Goal: Information Seeking & Learning: Learn about a topic

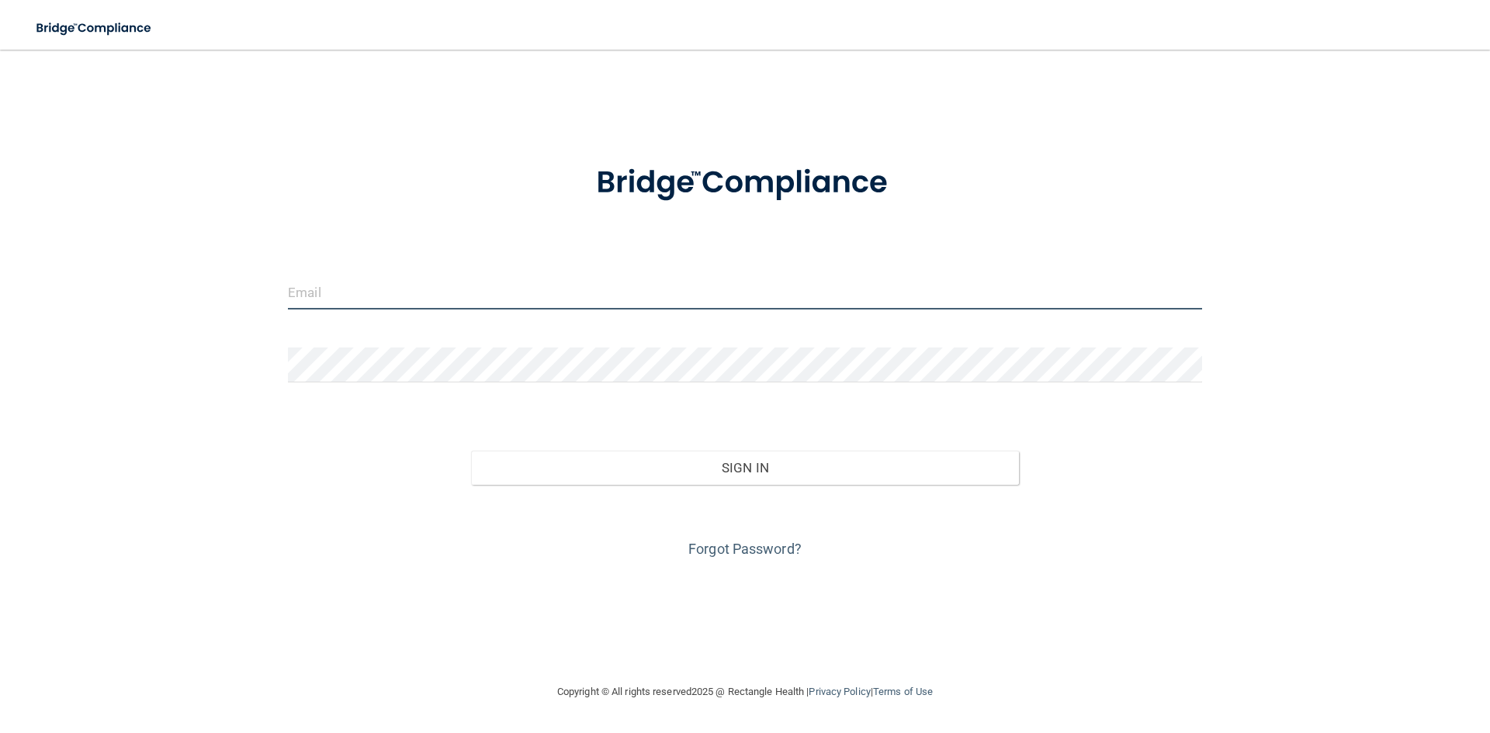
click at [427, 295] on input "email" at bounding box center [745, 292] width 914 height 35
type input "[EMAIL_ADDRESS][DOMAIN_NAME]"
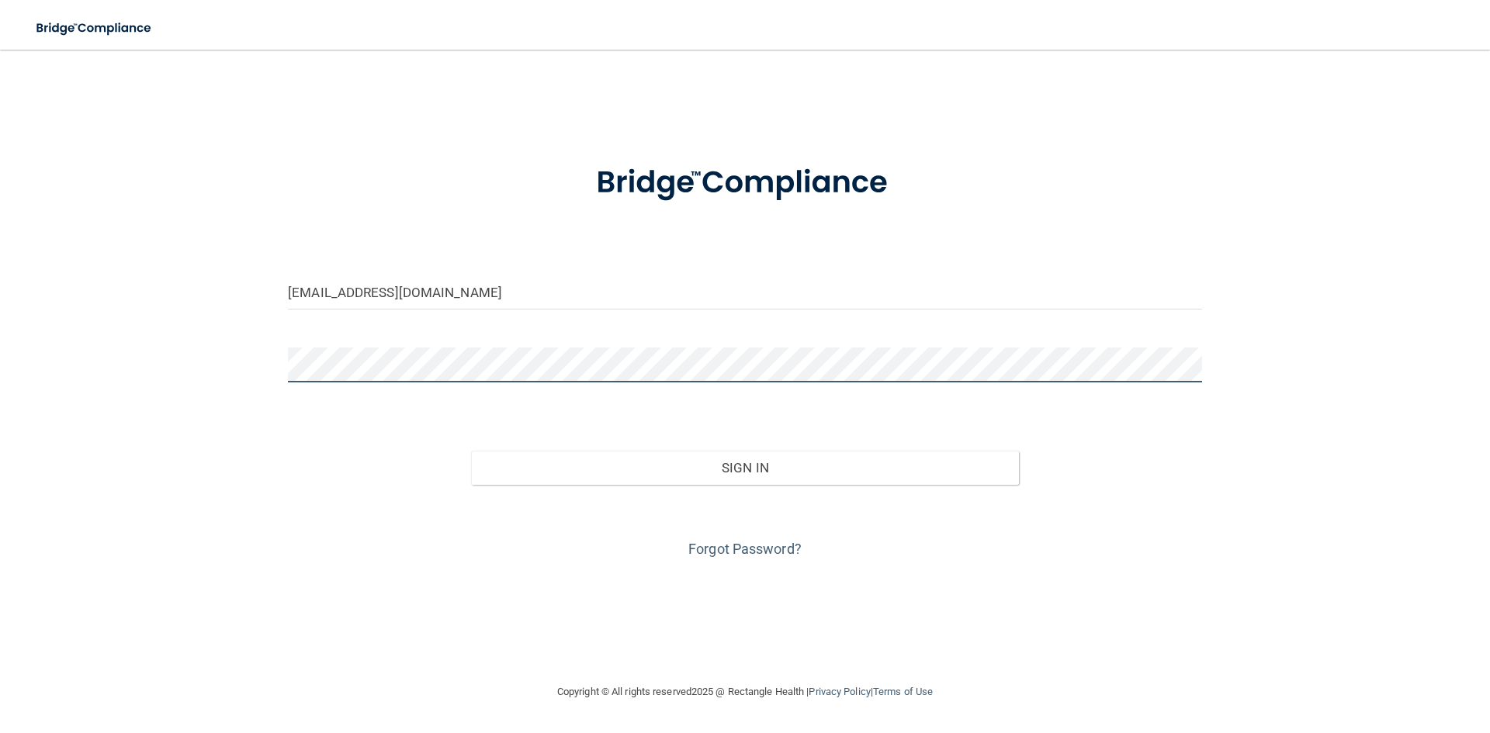
click at [471, 451] on button "Sign In" at bounding box center [745, 468] width 549 height 34
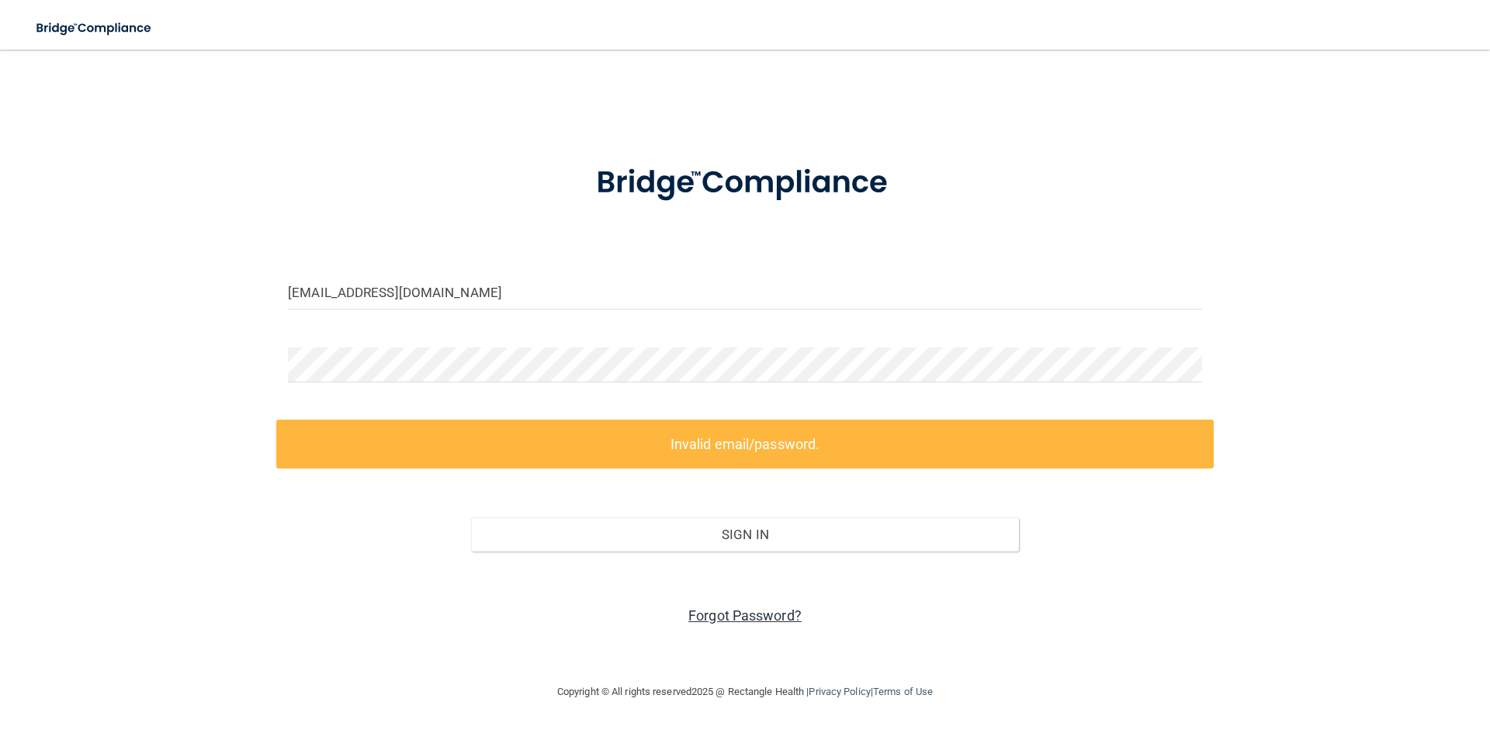
click at [722, 610] on link "Forgot Password?" at bounding box center [744, 616] width 113 height 16
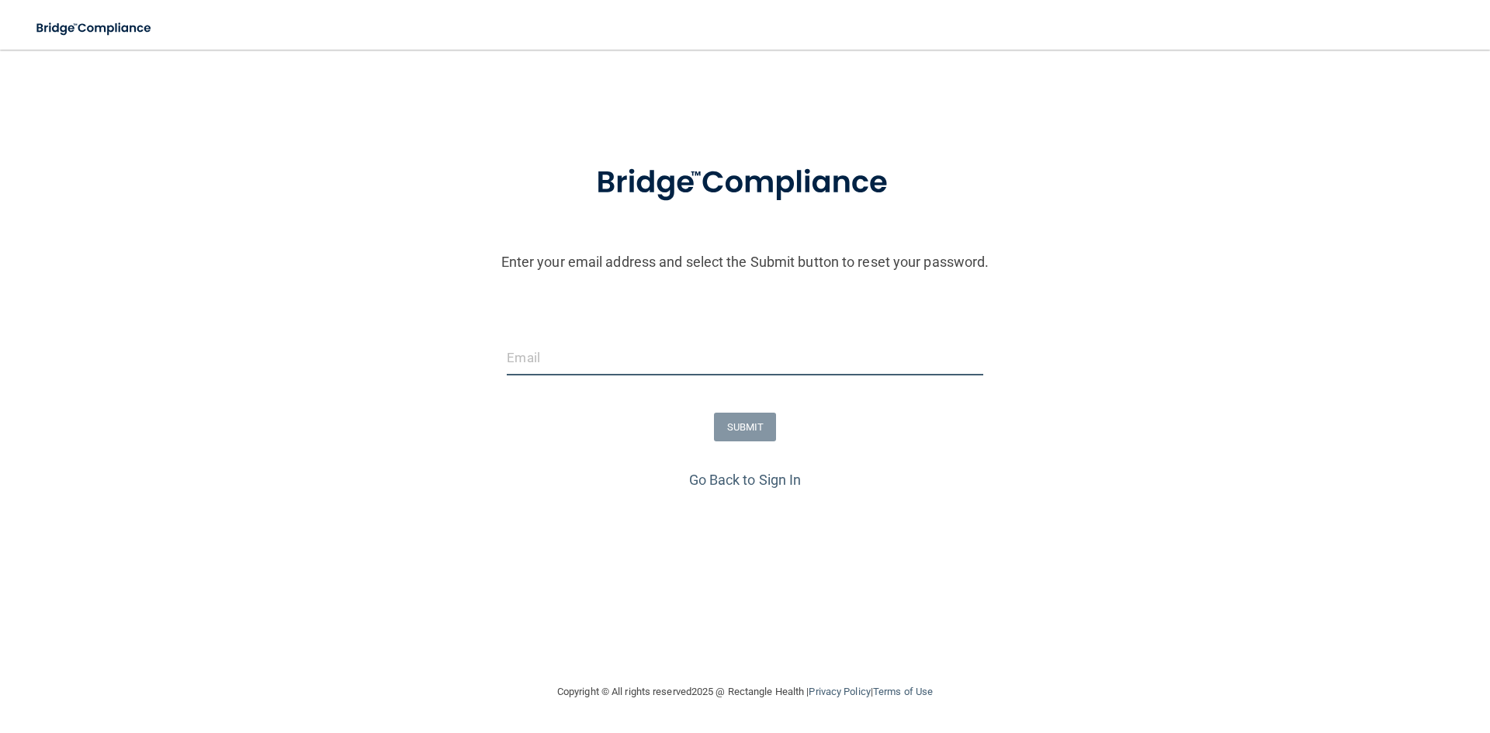
click at [587, 358] on input "email" at bounding box center [745, 358] width 476 height 35
type input "[EMAIL_ADDRESS][DOMAIN_NAME]"
click at [736, 430] on button "SUBMIT" at bounding box center [745, 427] width 63 height 29
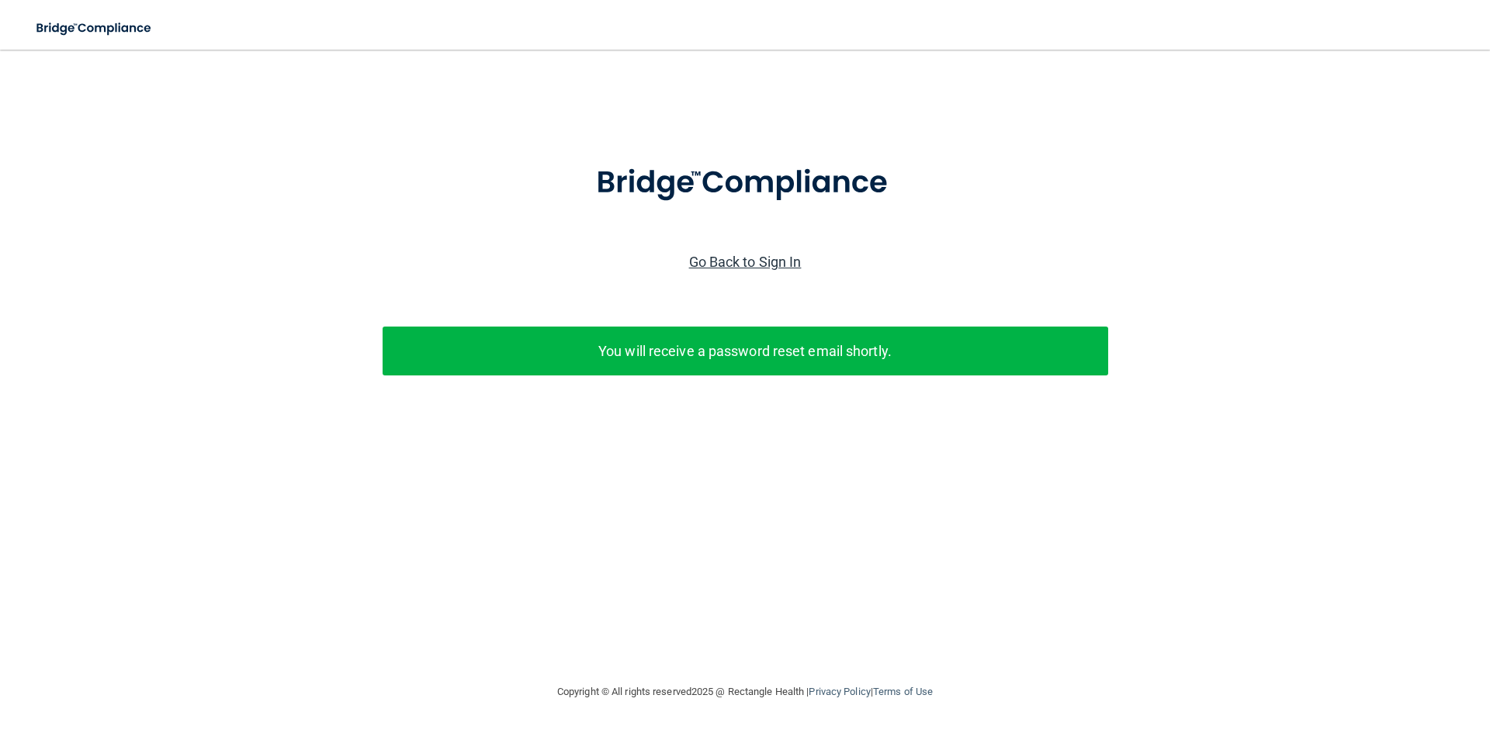
click at [739, 266] on link "Go Back to Sign In" at bounding box center [745, 262] width 113 height 16
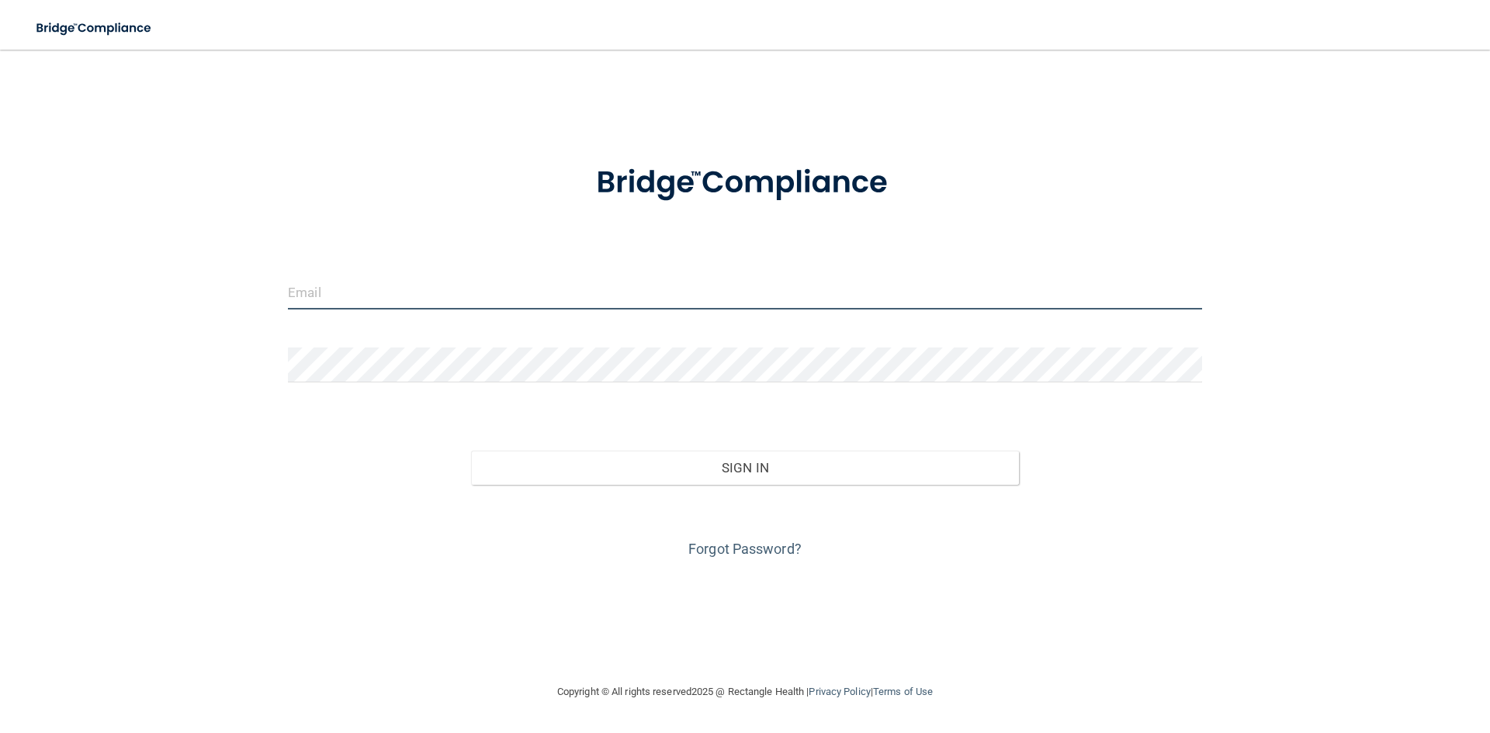
click at [370, 294] on input "email" at bounding box center [745, 292] width 914 height 35
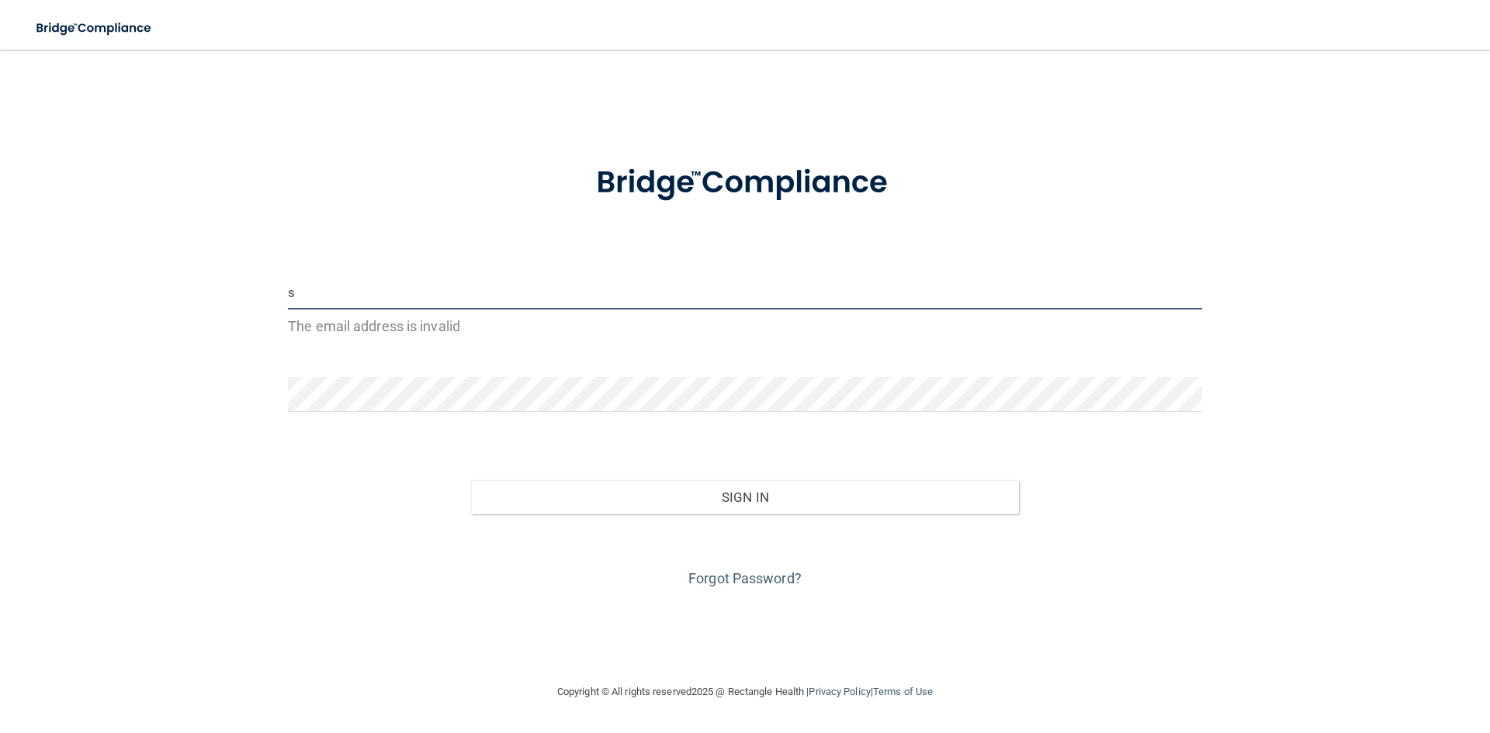
type input "[EMAIL_ADDRESS][DOMAIN_NAME]"
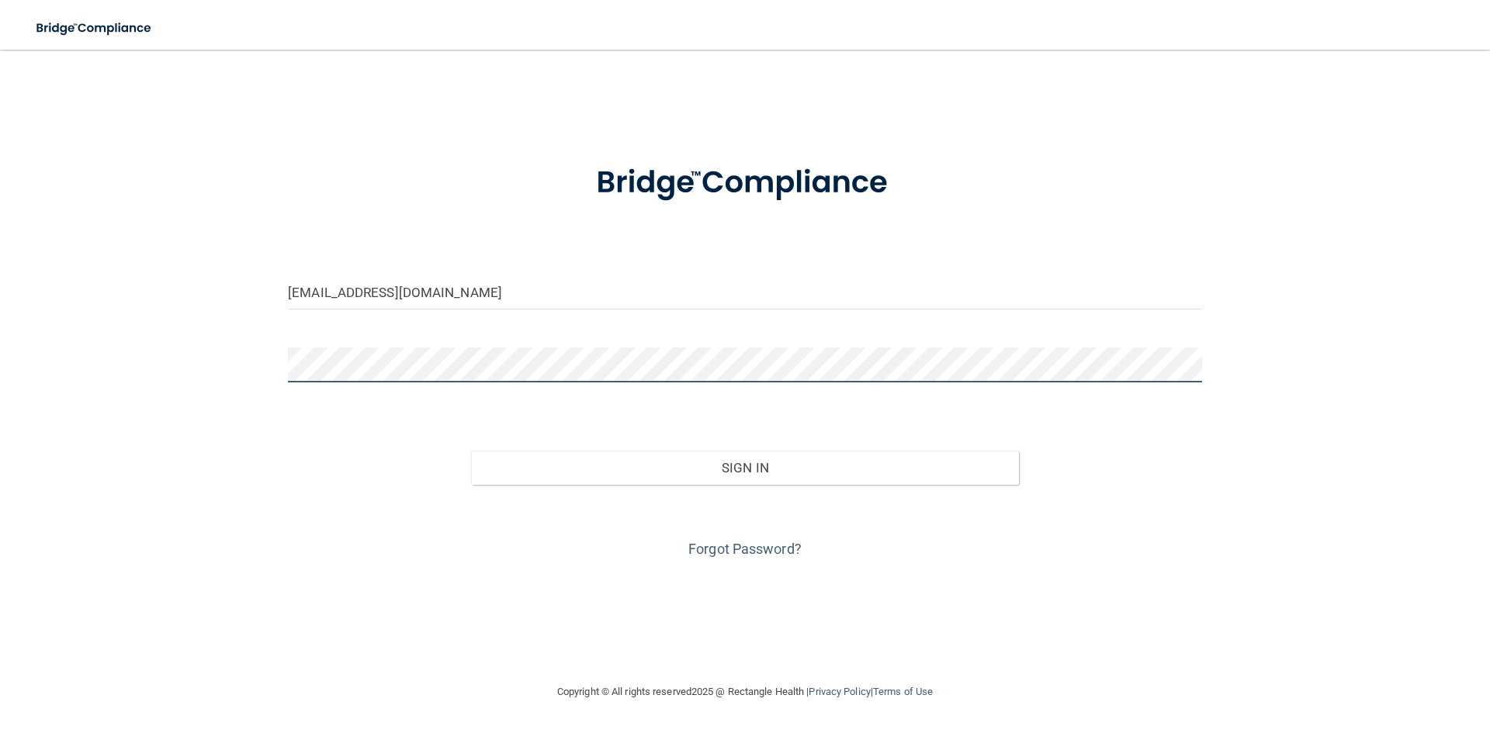
click at [471, 451] on button "Sign In" at bounding box center [745, 468] width 549 height 34
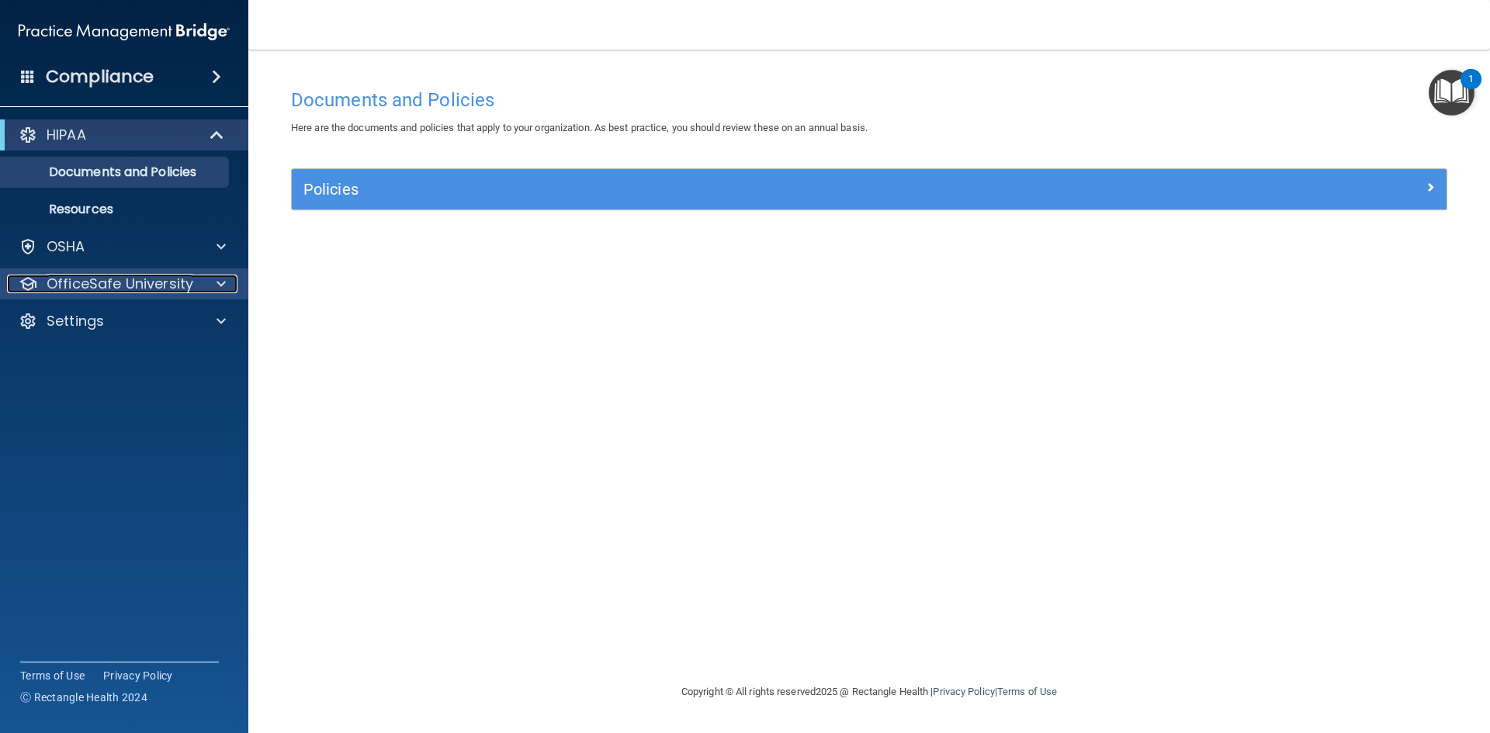
click at [221, 283] on span at bounding box center [221, 284] width 9 height 19
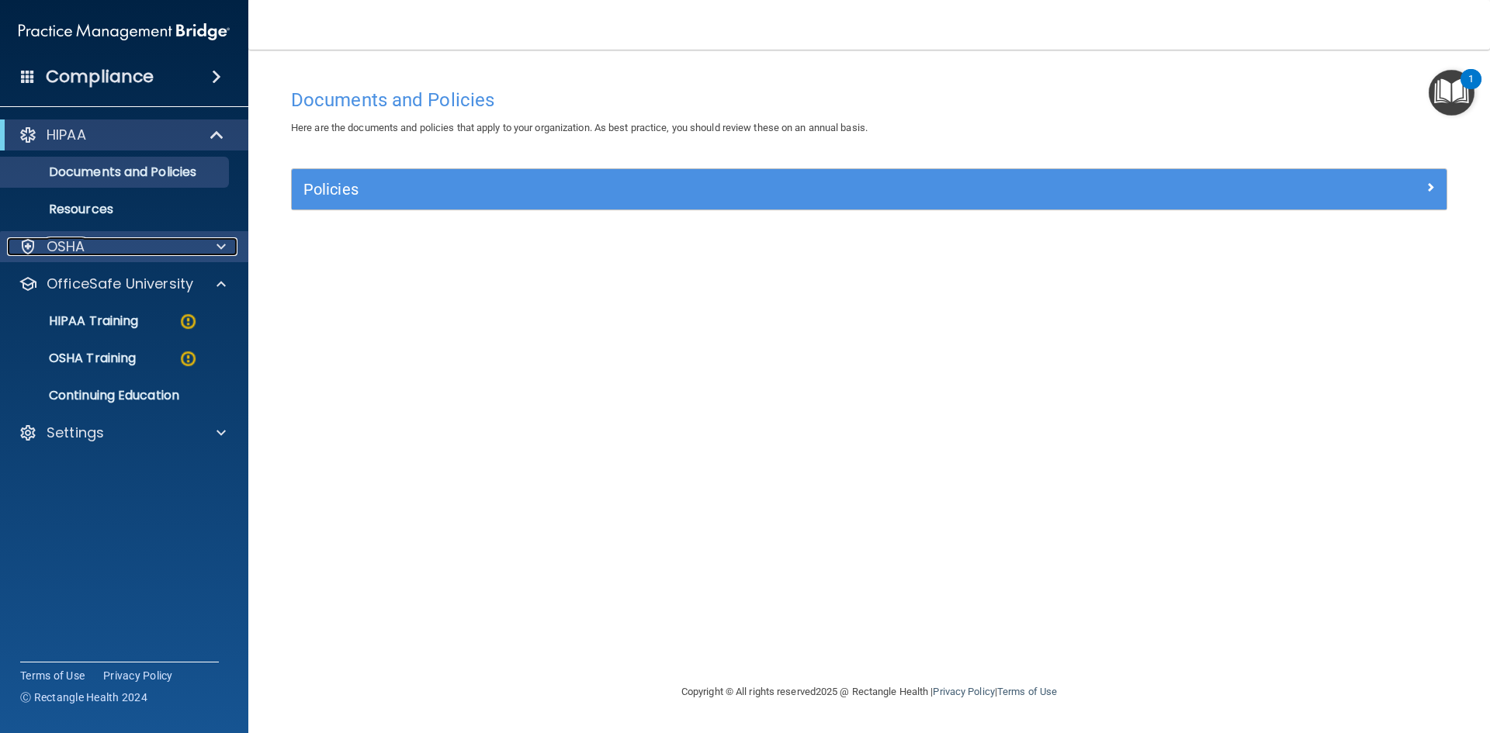
click at [221, 253] on span at bounding box center [221, 246] width 9 height 19
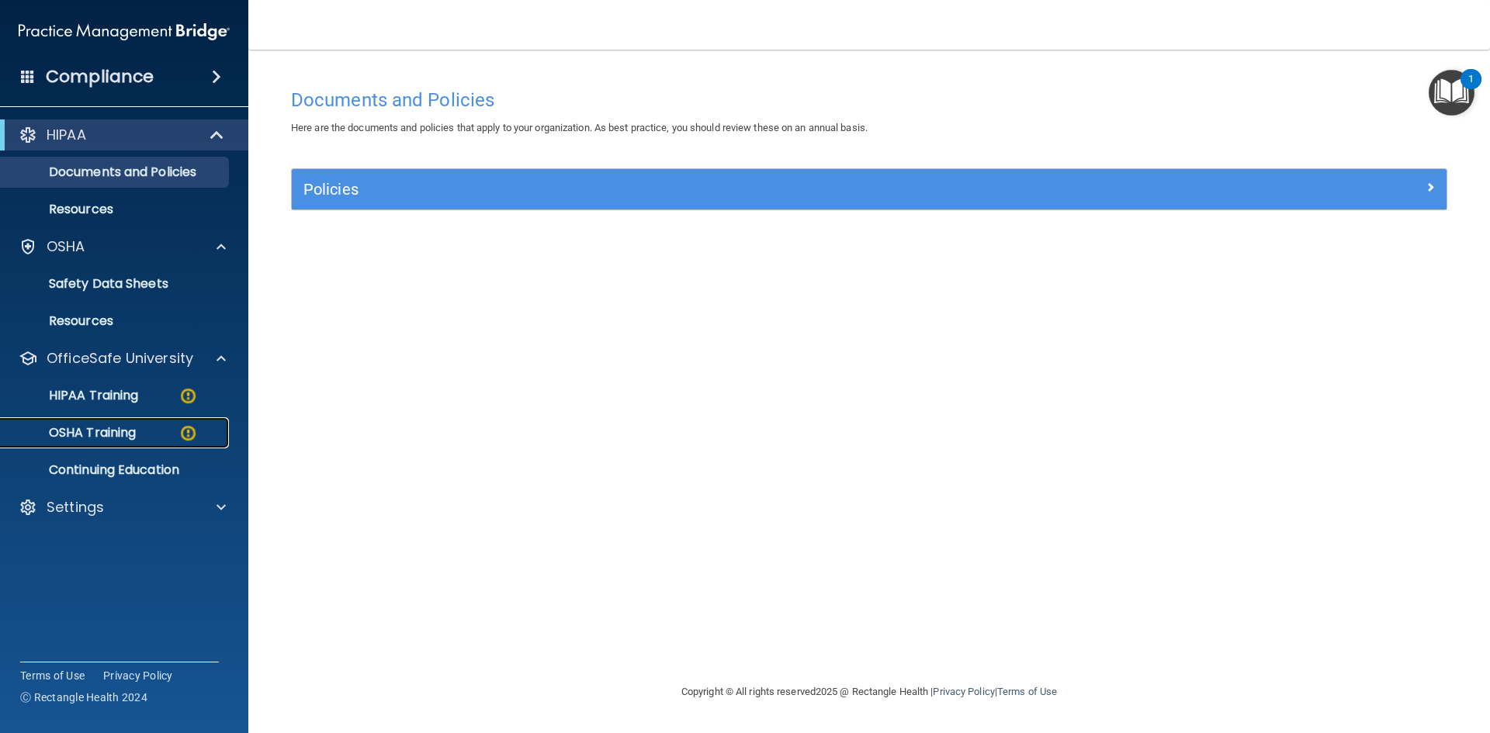
click at [138, 436] on div "OSHA Training" at bounding box center [116, 433] width 212 height 16
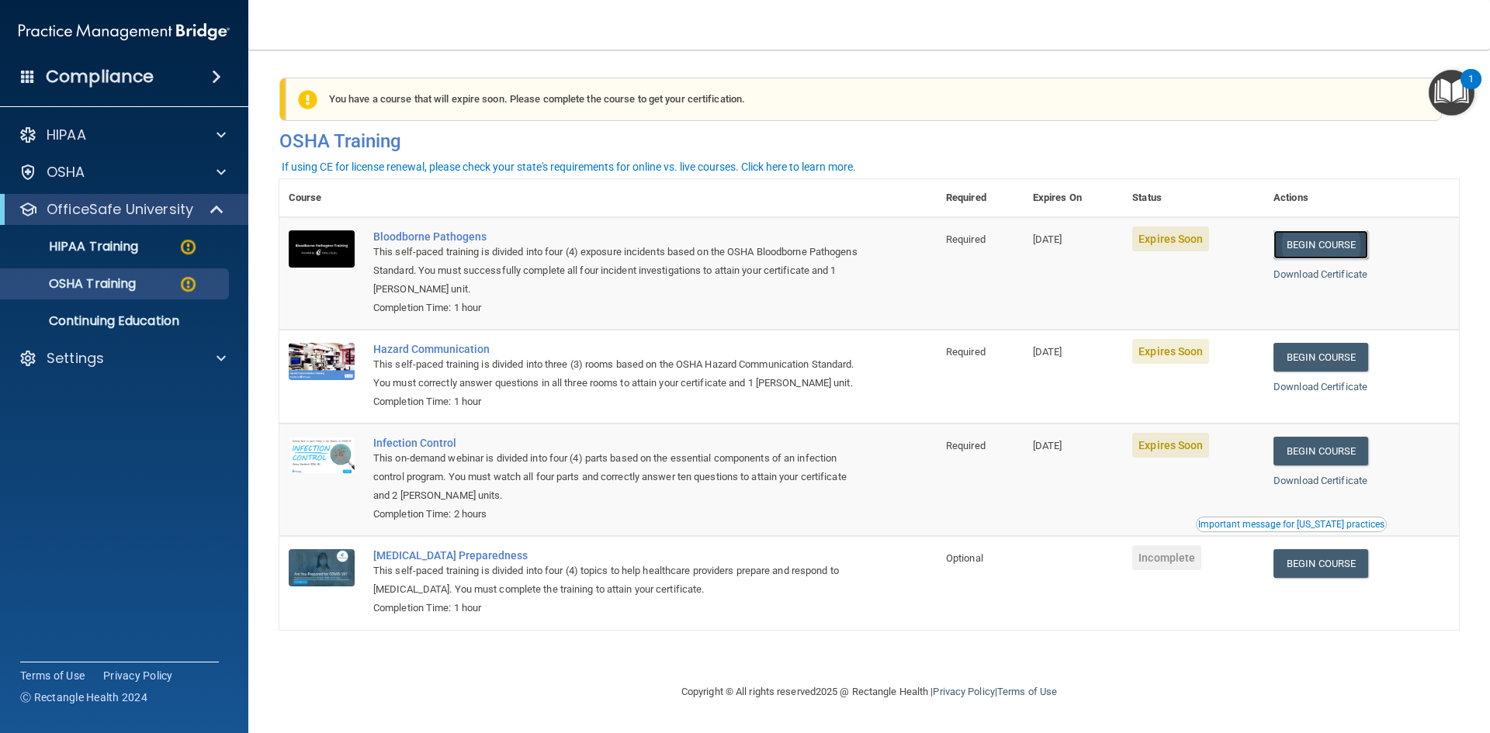
click at [1308, 241] on link "Begin Course" at bounding box center [1321, 244] width 95 height 29
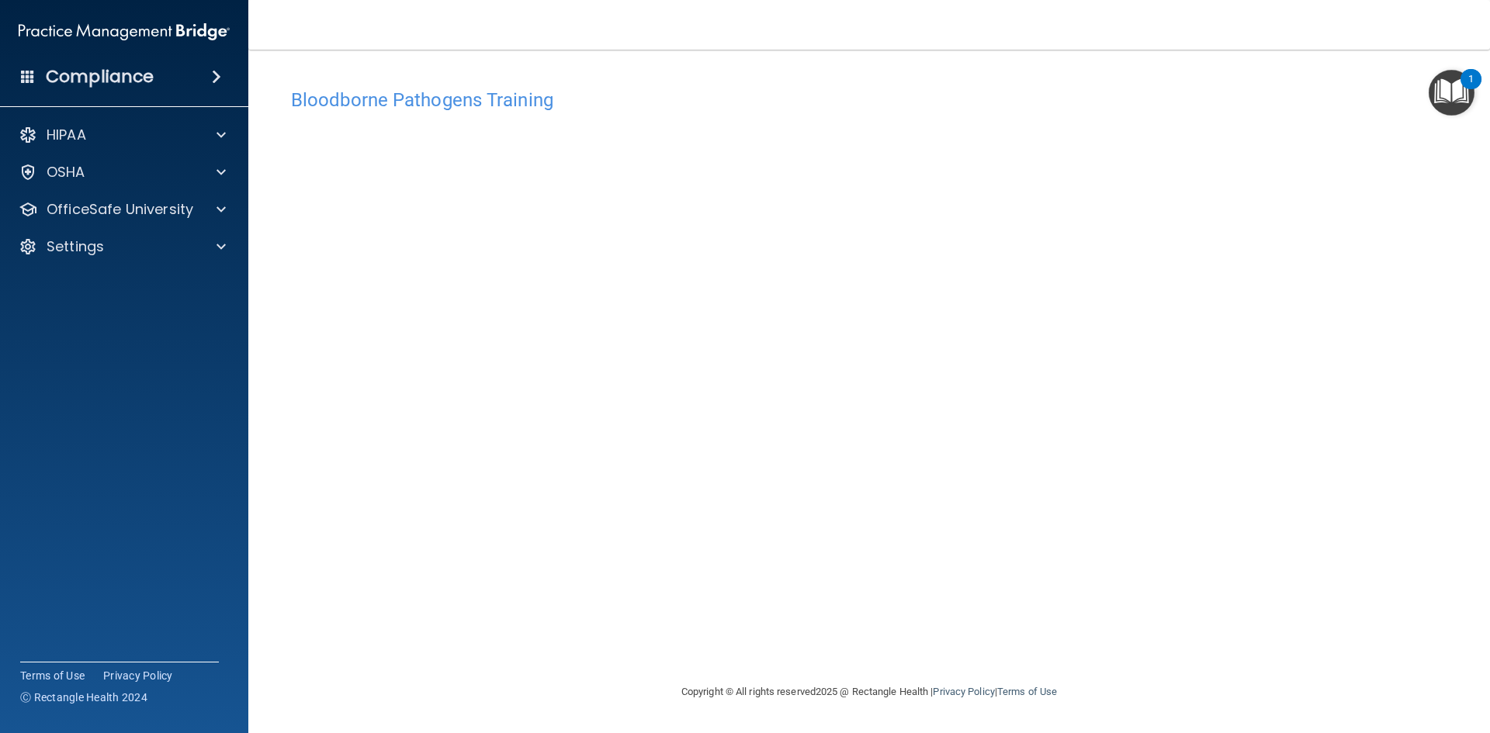
click at [1454, 92] on img "Open Resource Center, 1 new notification" at bounding box center [1452, 93] width 46 height 46
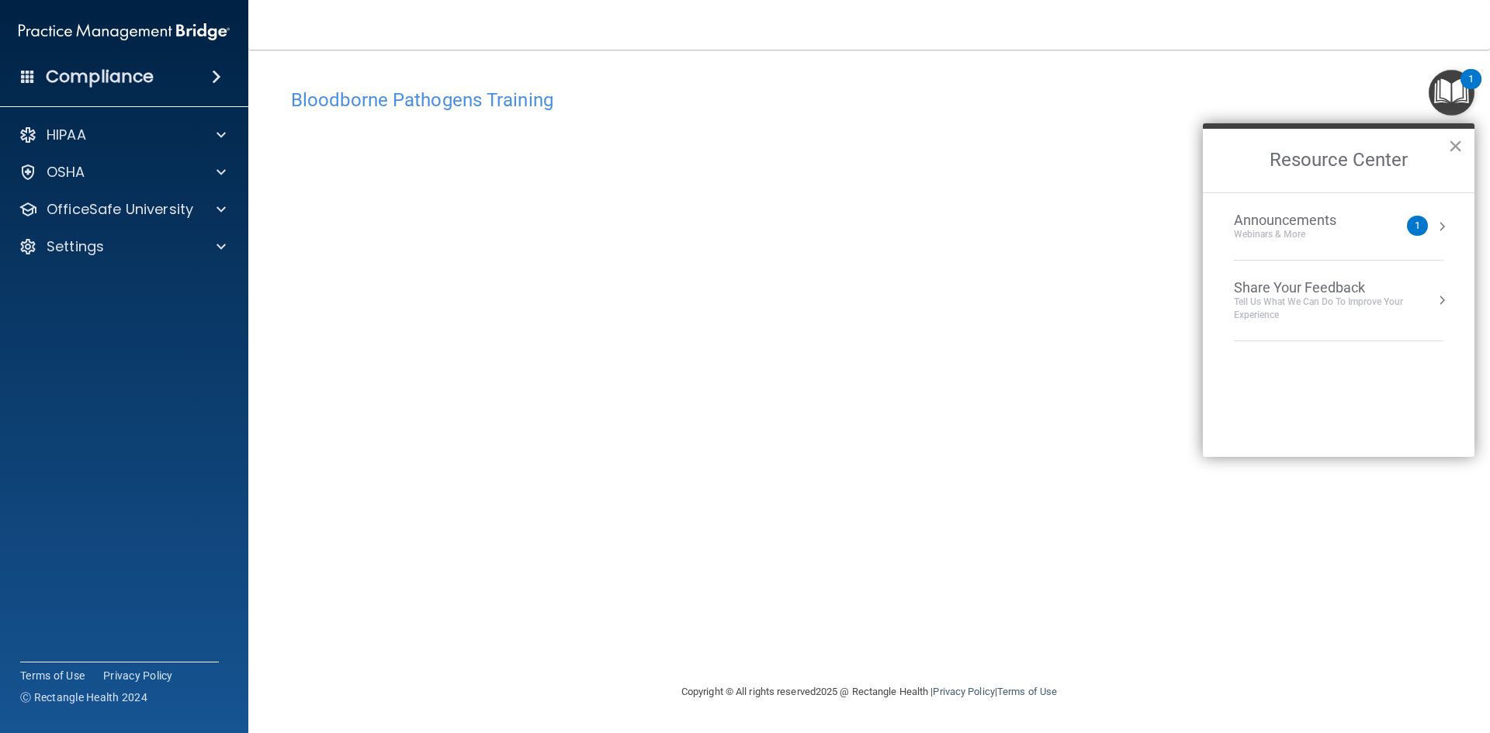
click at [1454, 143] on button "×" at bounding box center [1455, 145] width 15 height 25
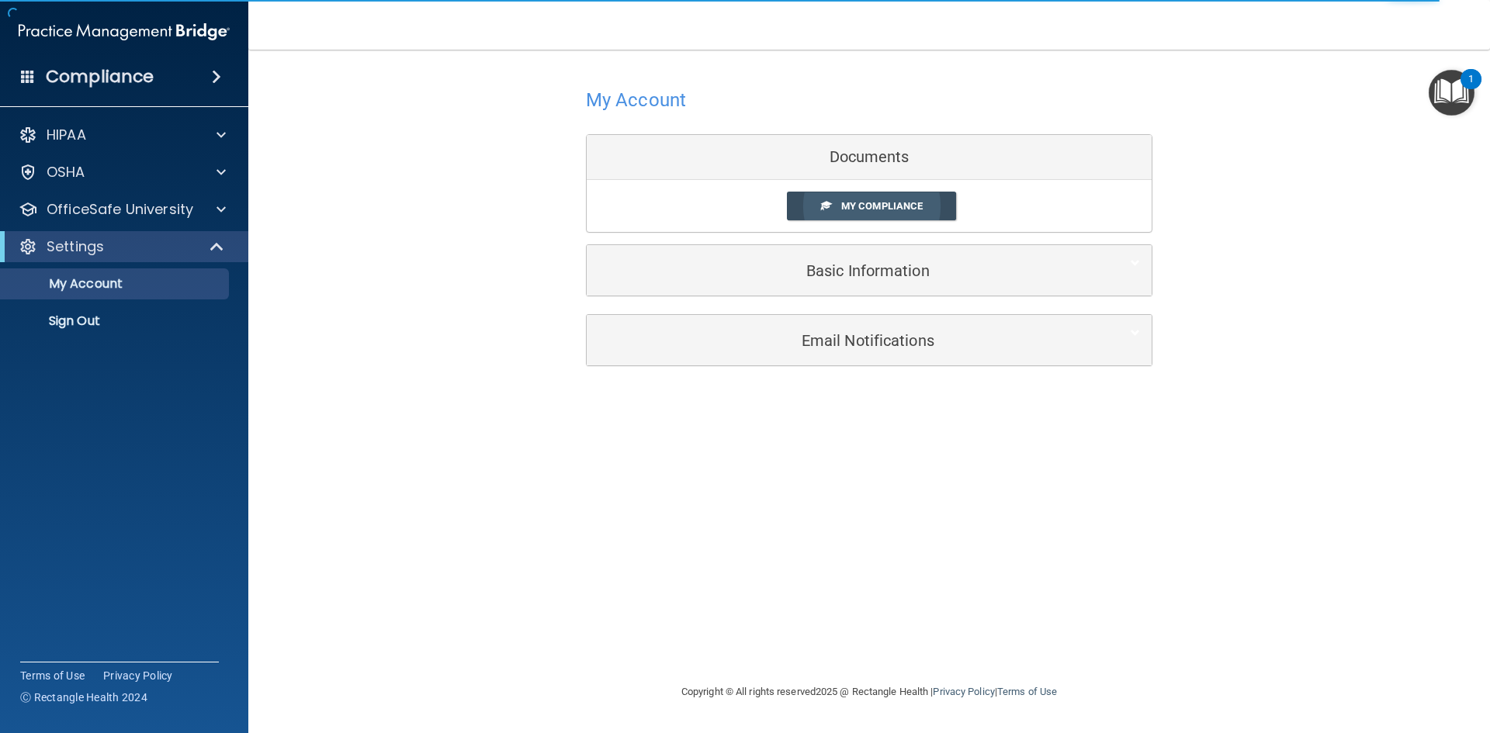
click at [923, 212] on span "My Compliance" at bounding box center [881, 206] width 81 height 12
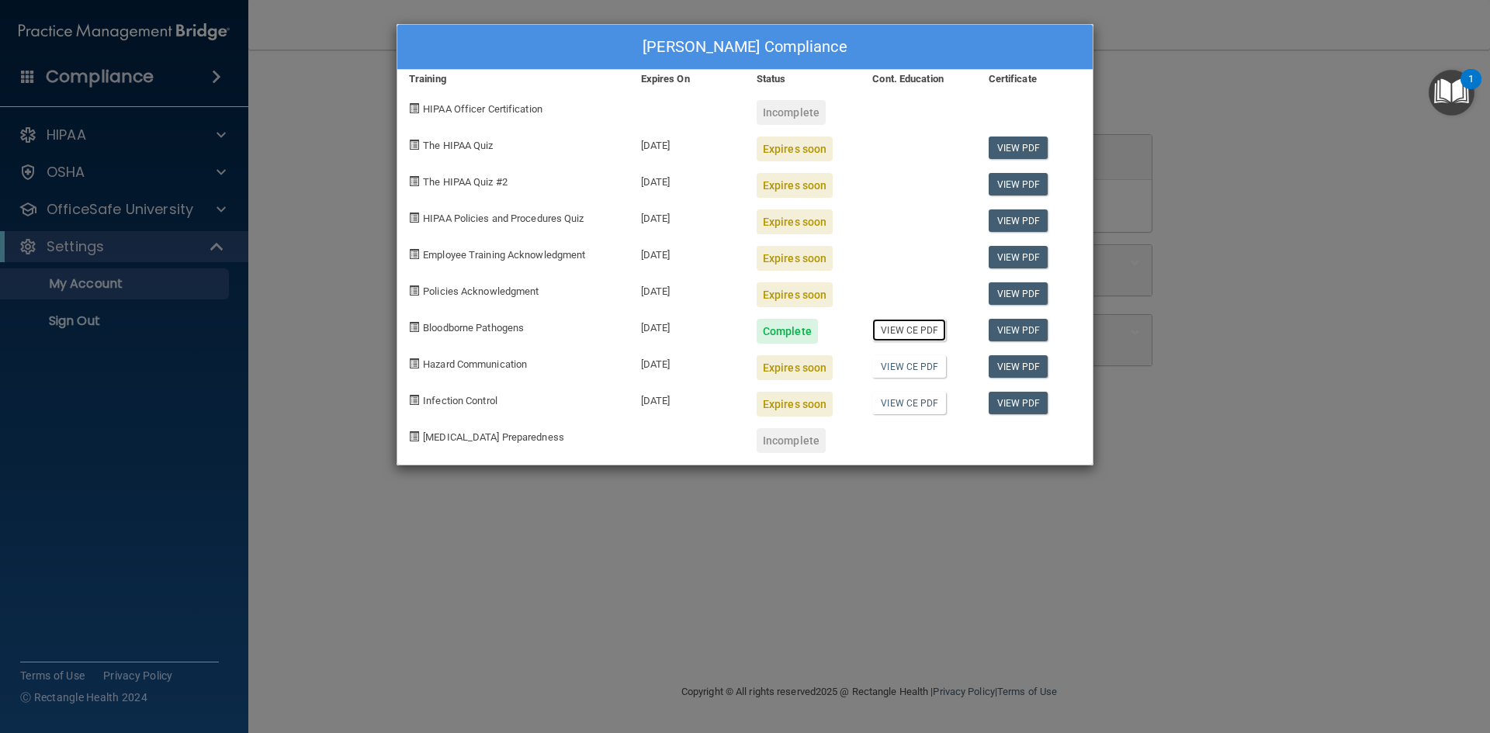
click at [898, 331] on link "View CE PDF" at bounding box center [909, 330] width 74 height 23
click at [1028, 255] on link "View PDF" at bounding box center [1019, 257] width 60 height 23
click at [692, 522] on div "Sophie Garibay's Compliance Training Expires On Status Cont. Education Certific…" at bounding box center [745, 366] width 1490 height 733
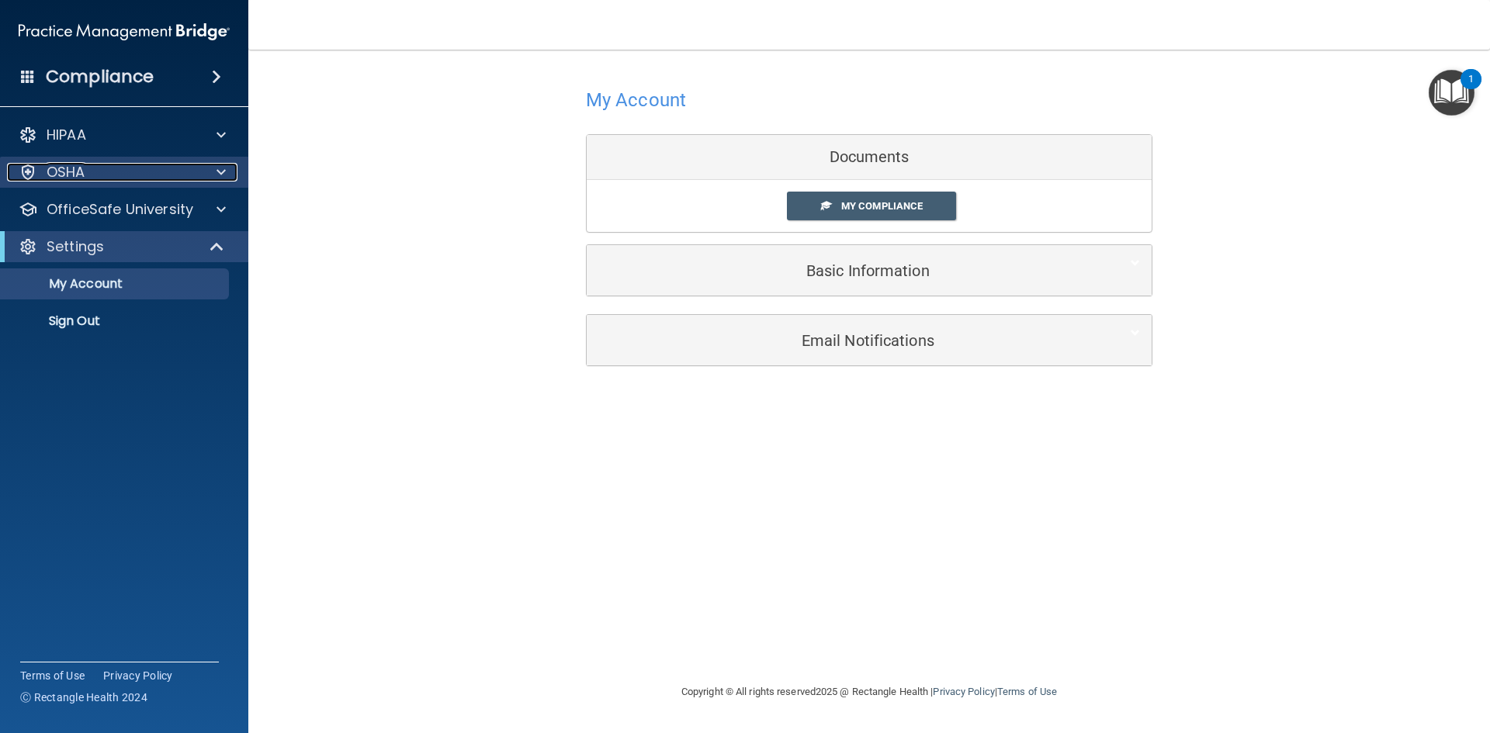
click at [226, 174] on div at bounding box center [218, 172] width 39 height 19
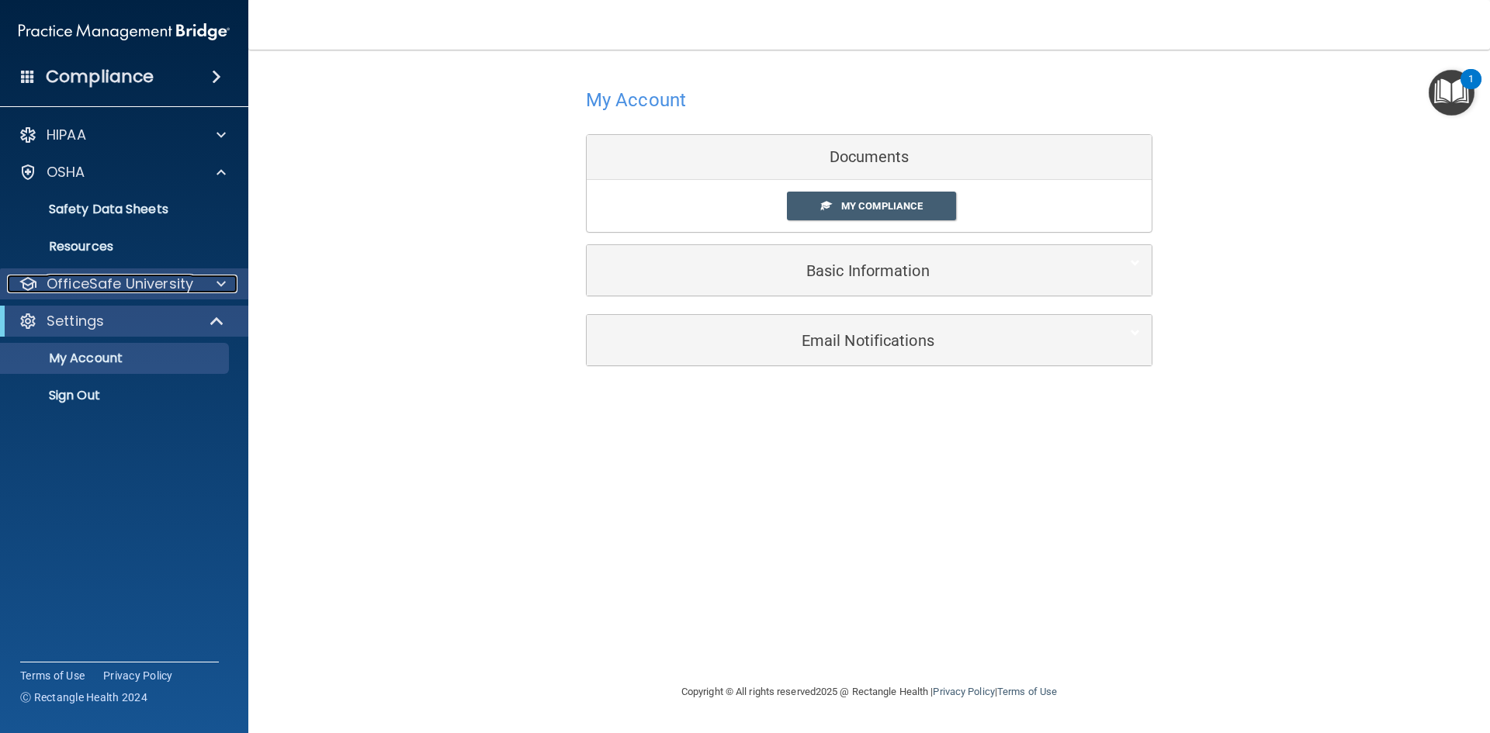
click at [226, 292] on div at bounding box center [218, 284] width 39 height 19
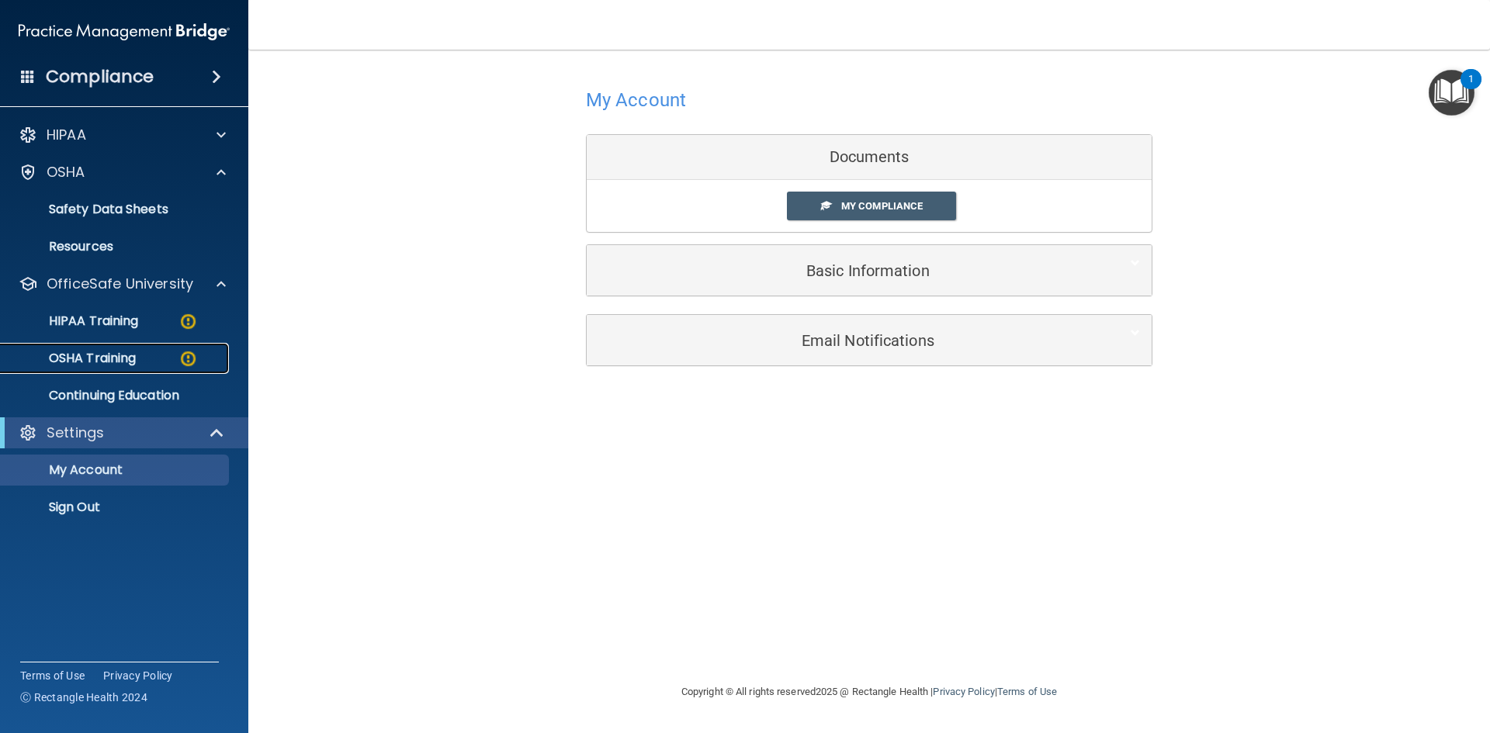
click at [189, 359] on img at bounding box center [188, 358] width 19 height 19
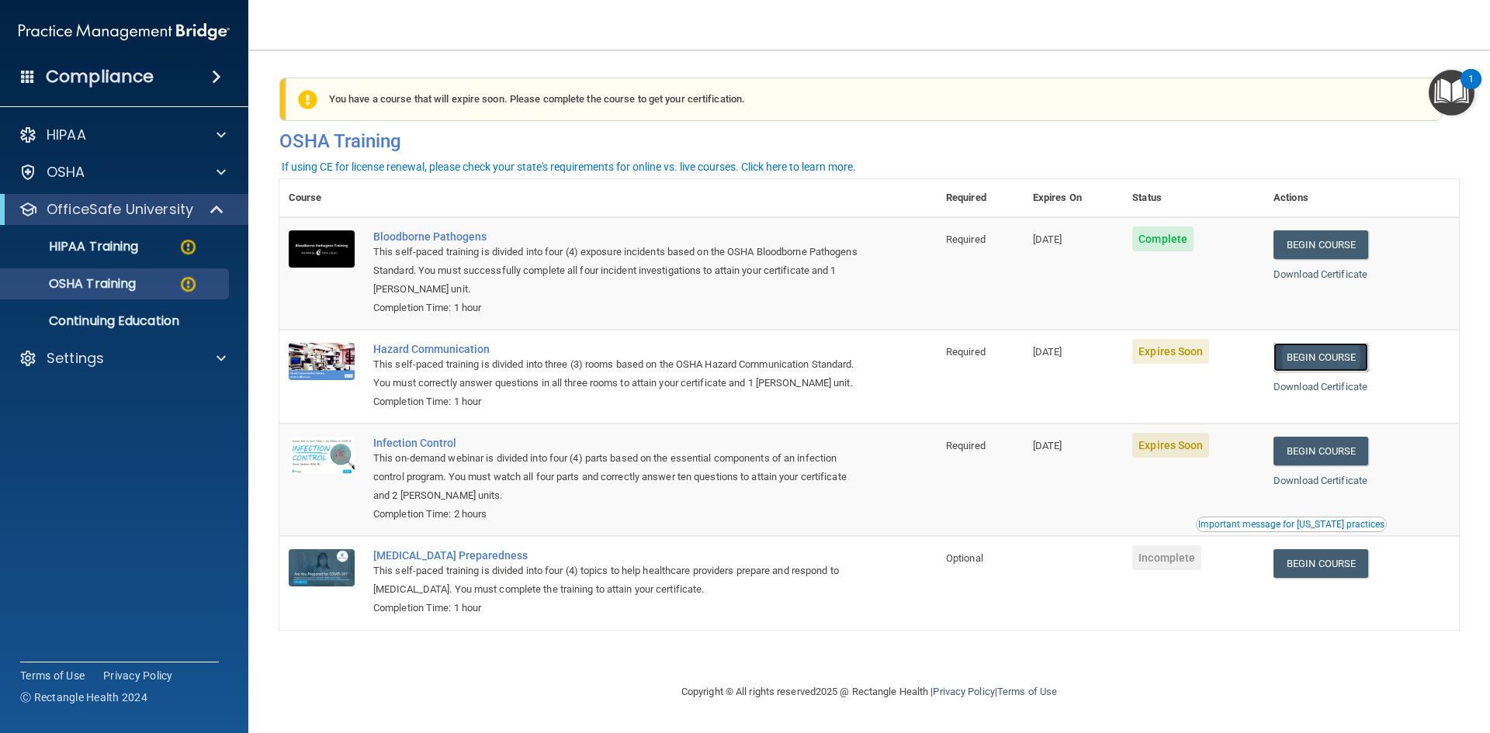
click at [1344, 353] on link "Begin Course" at bounding box center [1321, 357] width 95 height 29
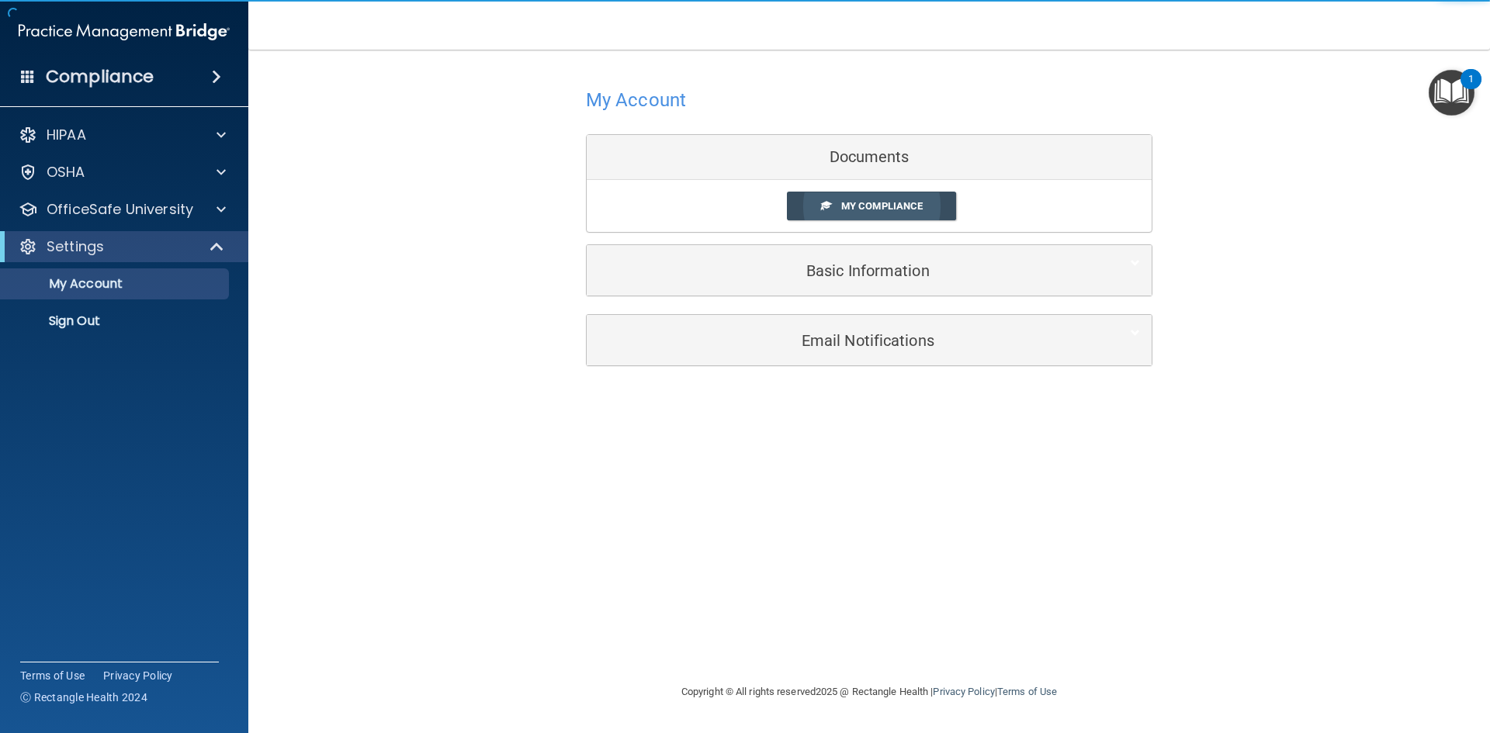
click at [893, 213] on link "My Compliance" at bounding box center [872, 206] width 170 height 29
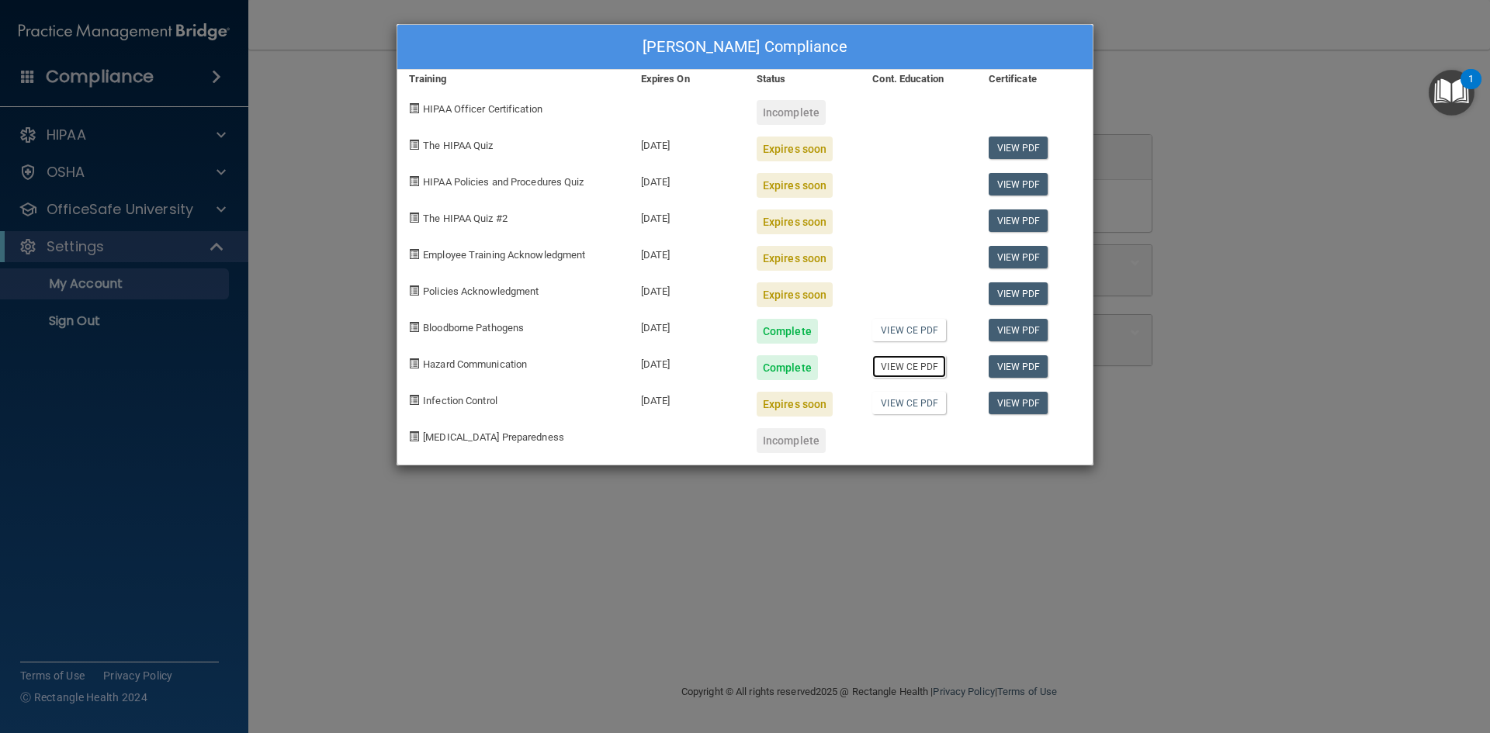
click at [903, 370] on link "View CE PDF" at bounding box center [909, 366] width 74 height 23
click at [755, 581] on div "Sophie Garibay's Compliance Training Expires On Status Cont. Education Certific…" at bounding box center [745, 366] width 1490 height 733
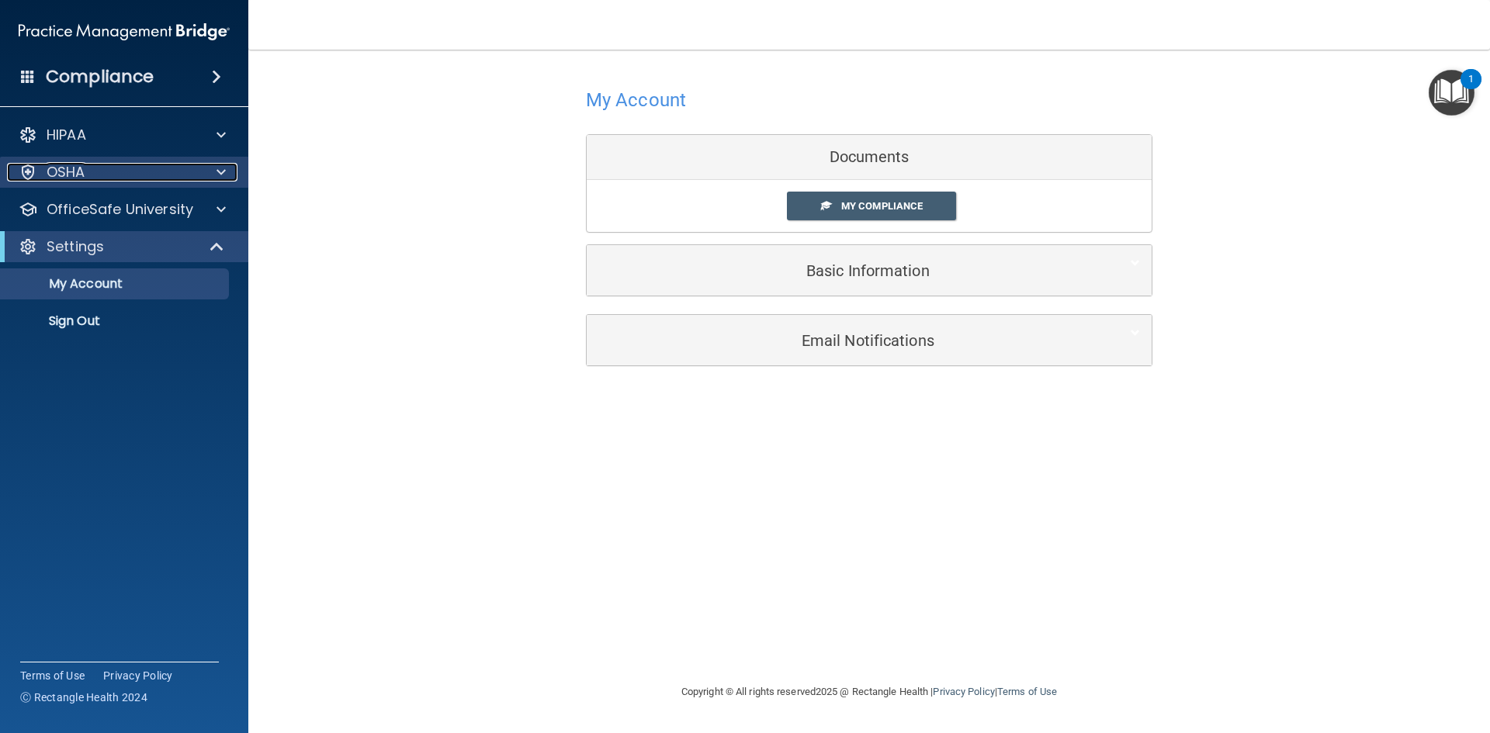
click at [224, 174] on span at bounding box center [221, 172] width 9 height 19
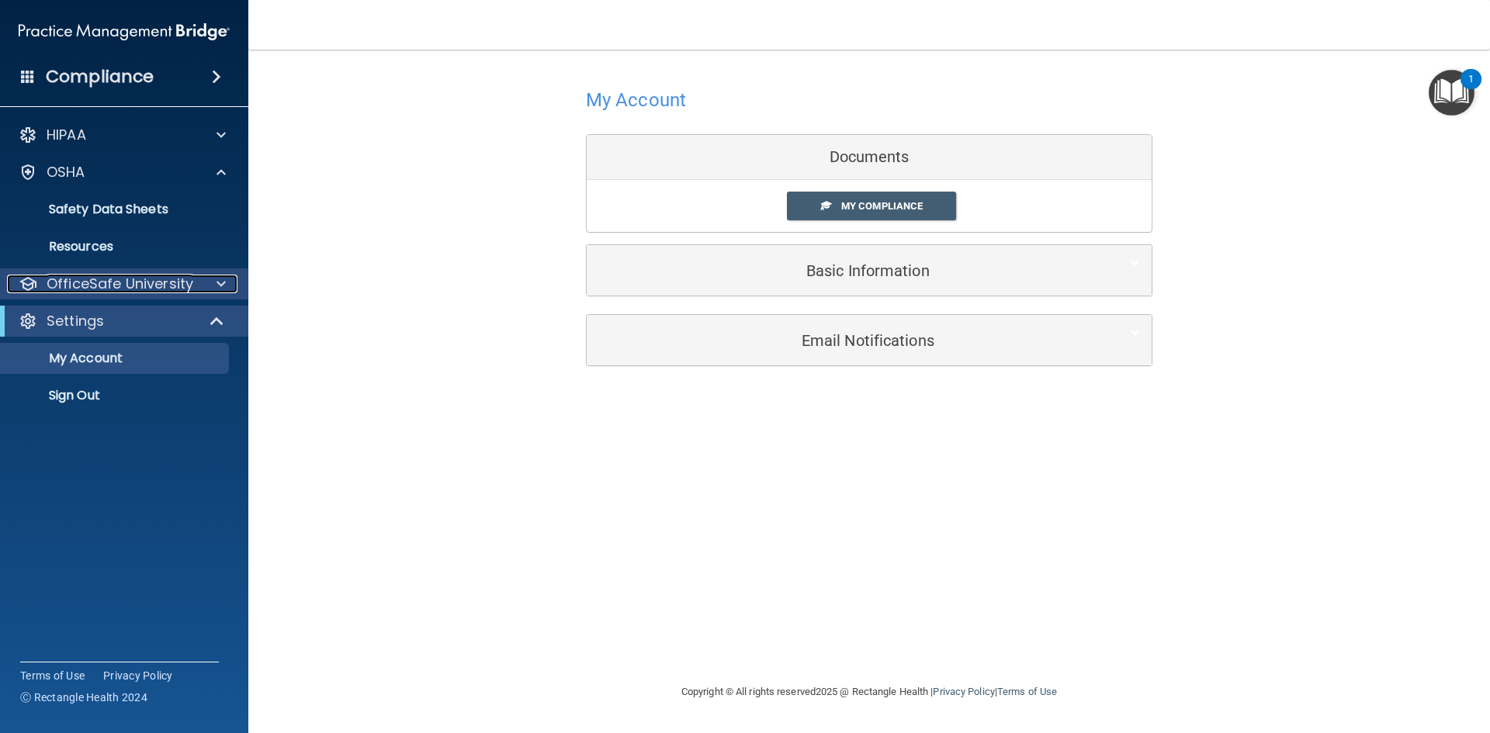
click at [203, 285] on div at bounding box center [218, 284] width 39 height 19
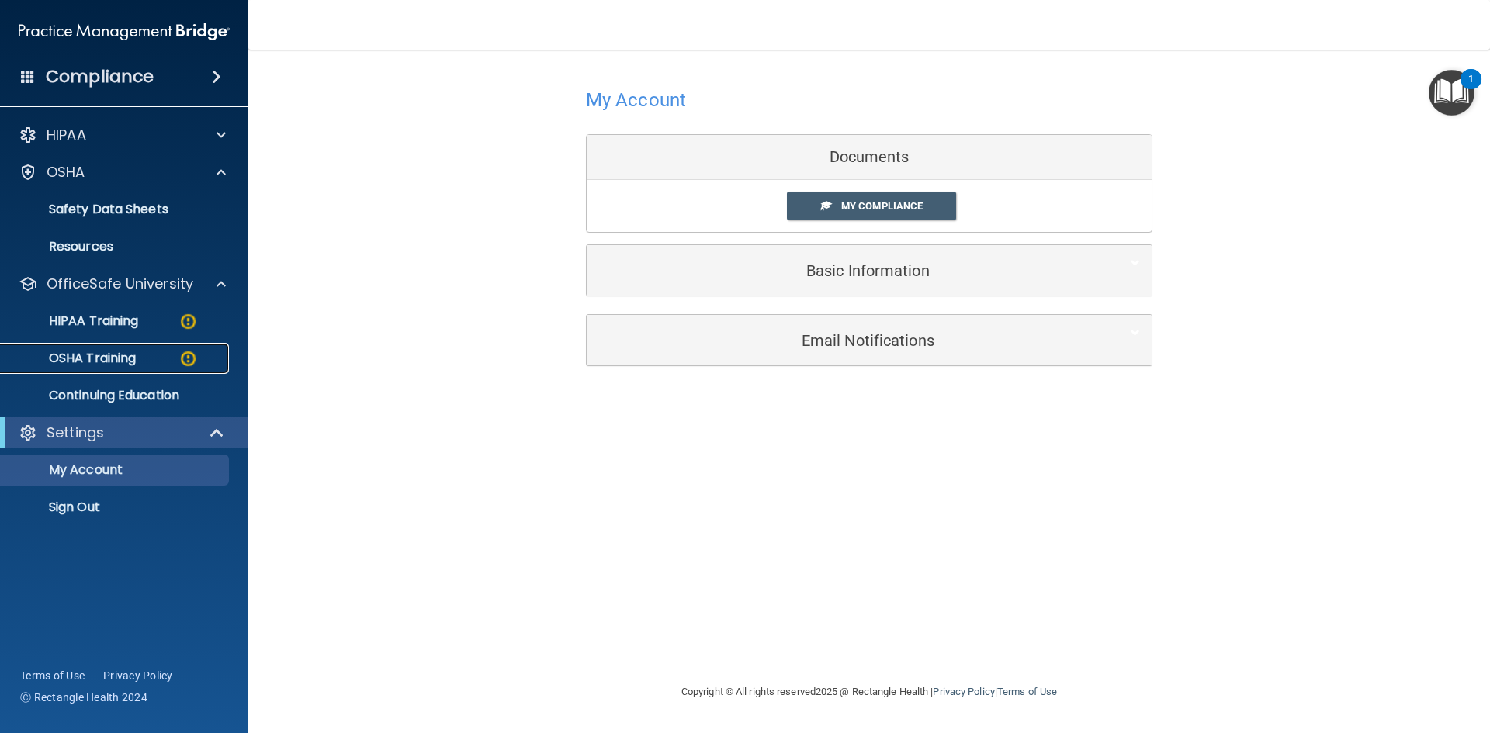
click at [164, 357] on div "OSHA Training" at bounding box center [116, 359] width 212 height 16
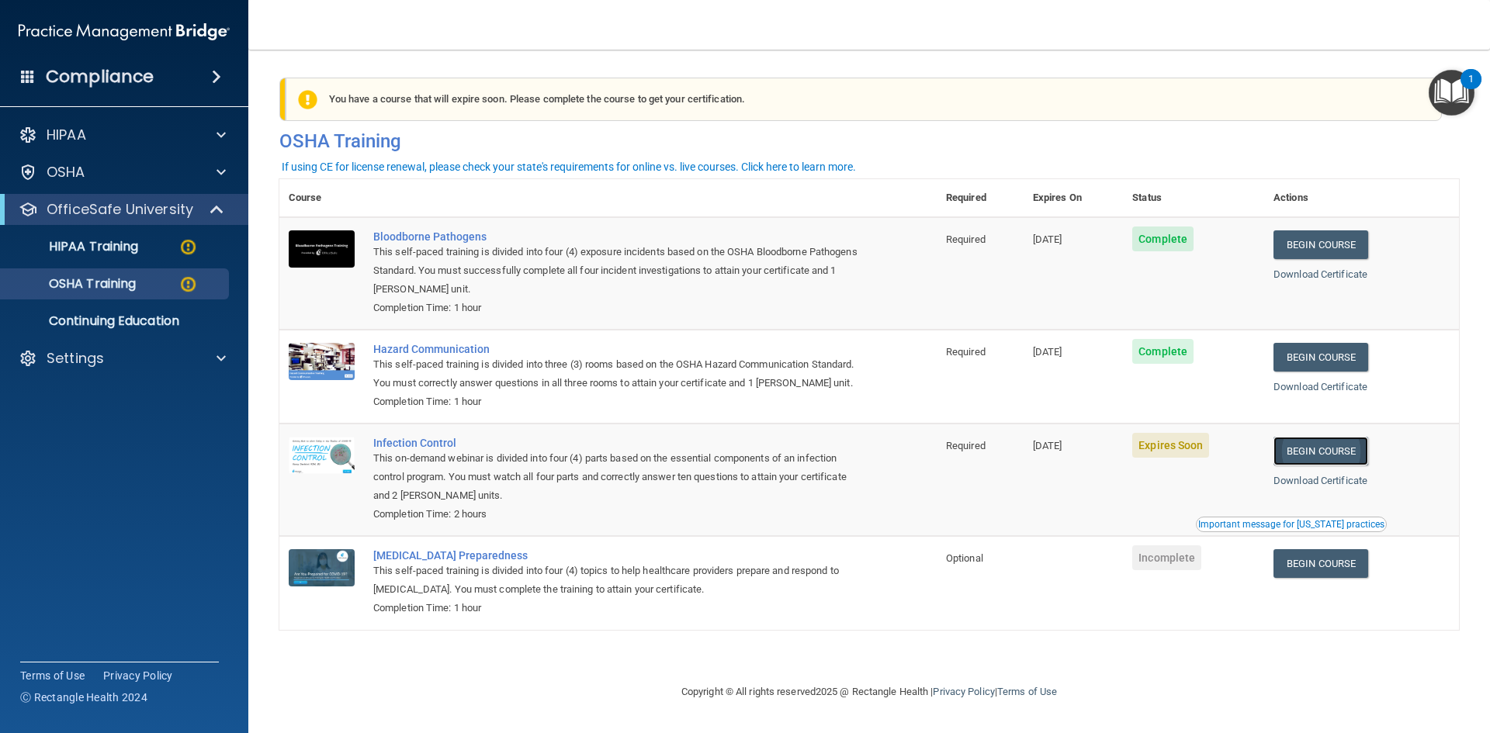
click at [1315, 466] on link "Begin Course" at bounding box center [1321, 451] width 95 height 29
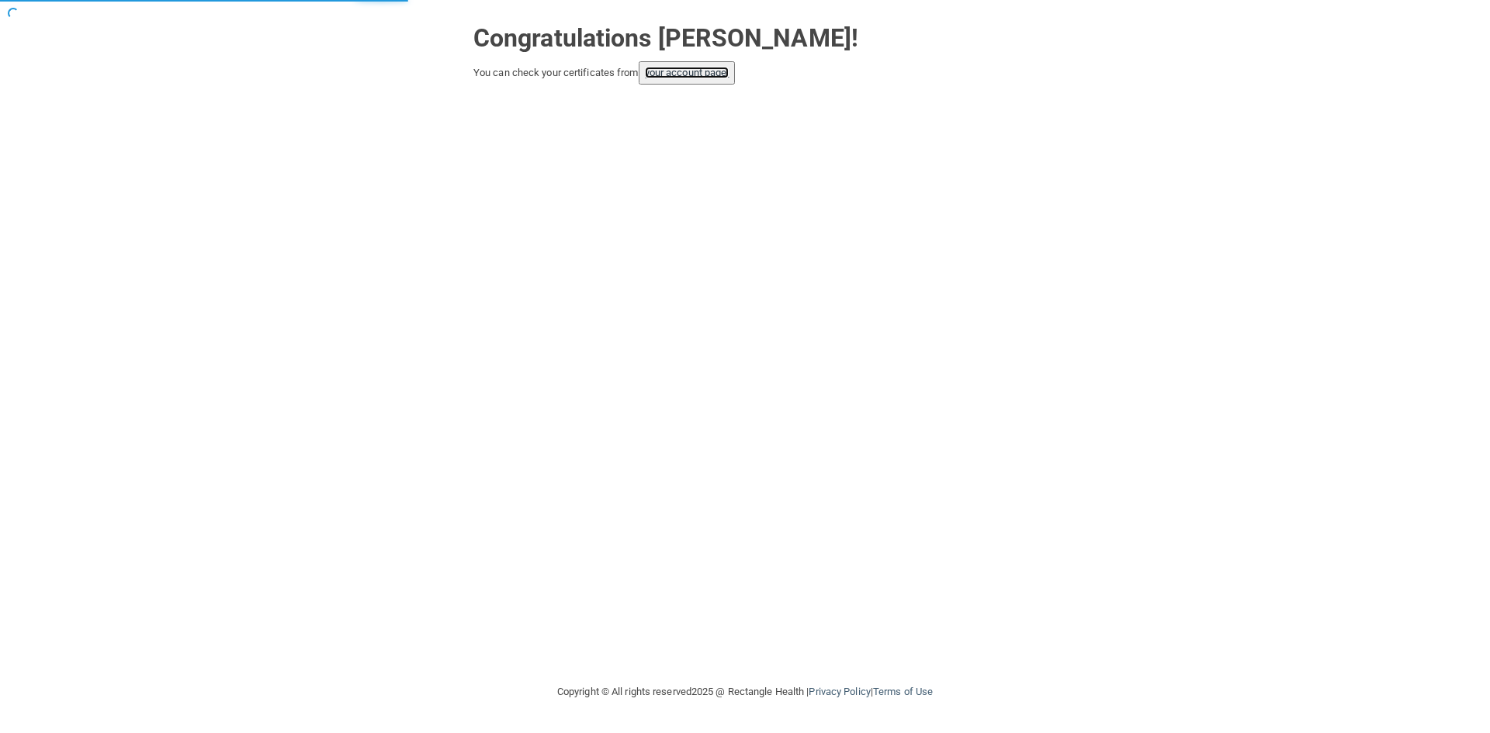
click at [688, 69] on link "your account page!" at bounding box center [687, 73] width 85 height 12
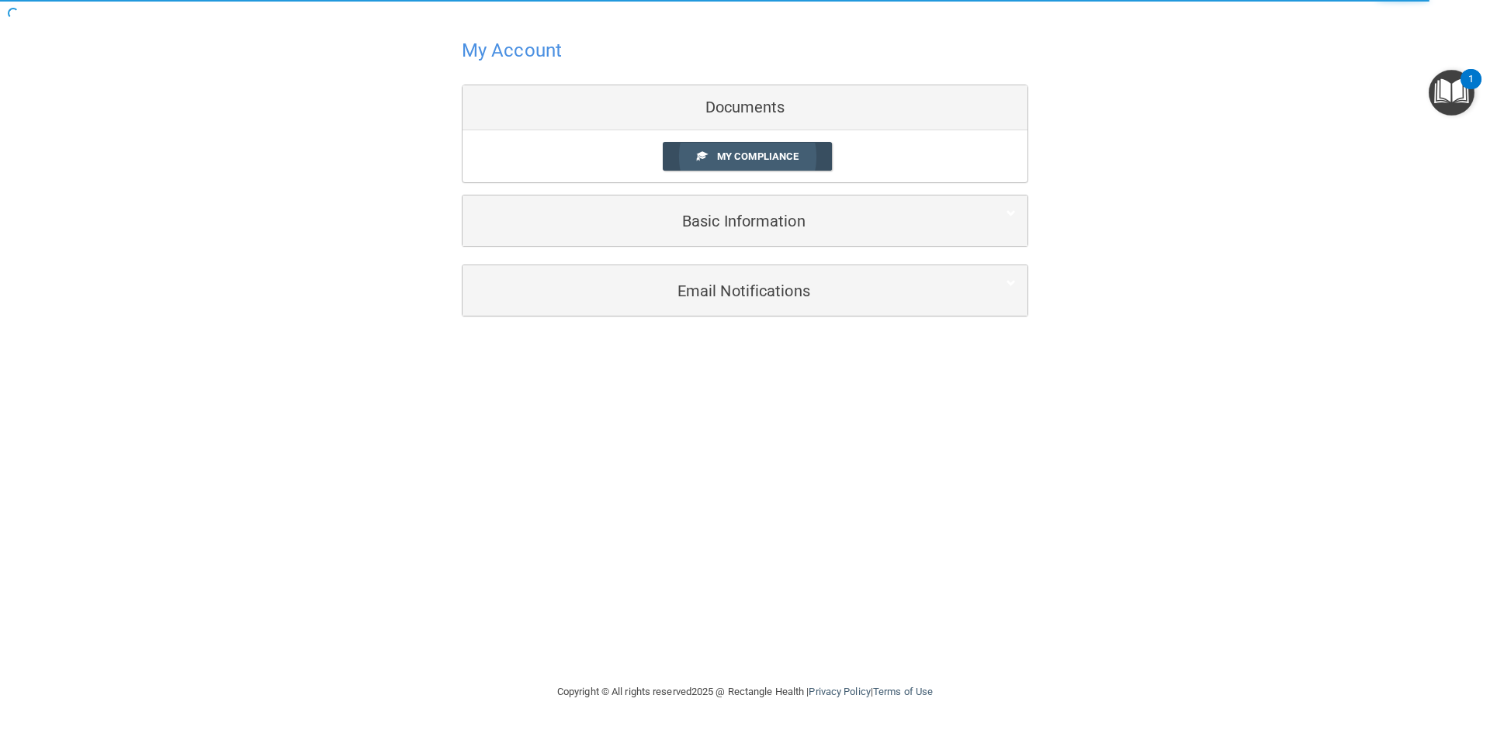
click at [775, 158] on span "My Compliance" at bounding box center [757, 157] width 81 height 12
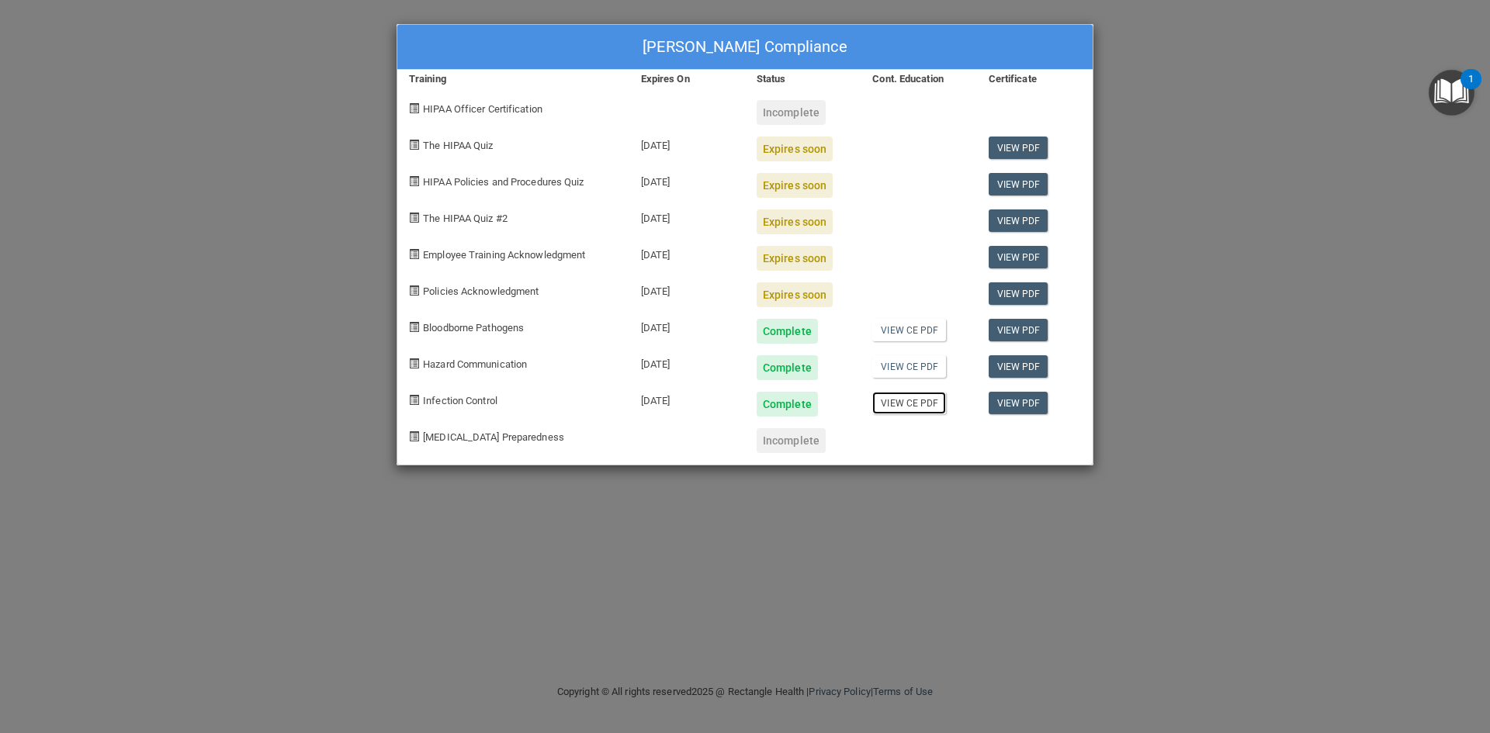
click at [903, 407] on link "View CE PDF" at bounding box center [909, 403] width 74 height 23
